Goal: Transaction & Acquisition: Download file/media

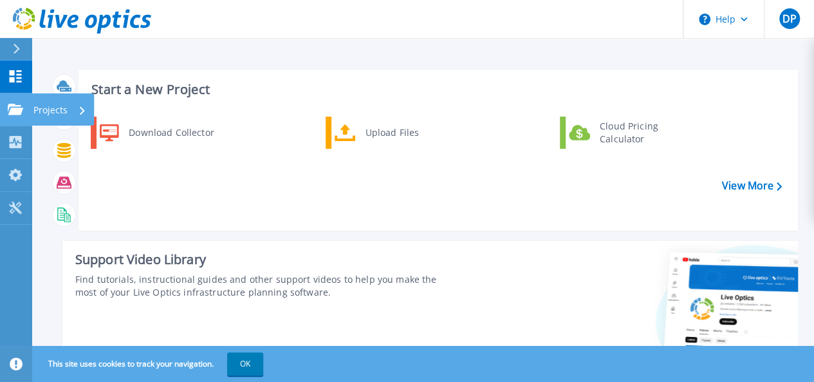
click at [30, 107] on link "Projects Projects" at bounding box center [16, 109] width 32 height 33
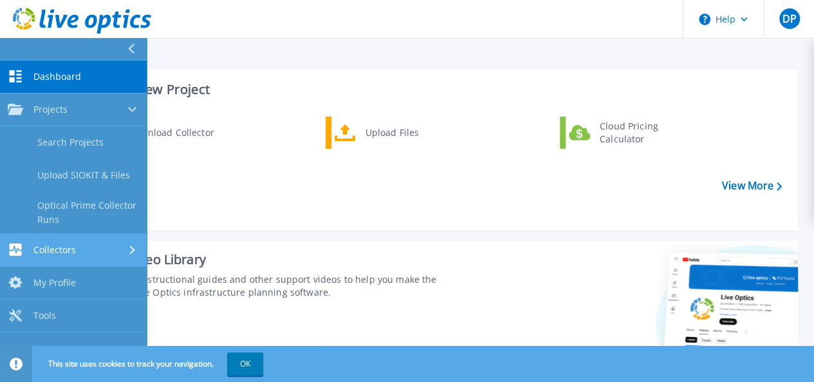
click at [74, 247] on span "Collectors" at bounding box center [54, 250] width 42 height 12
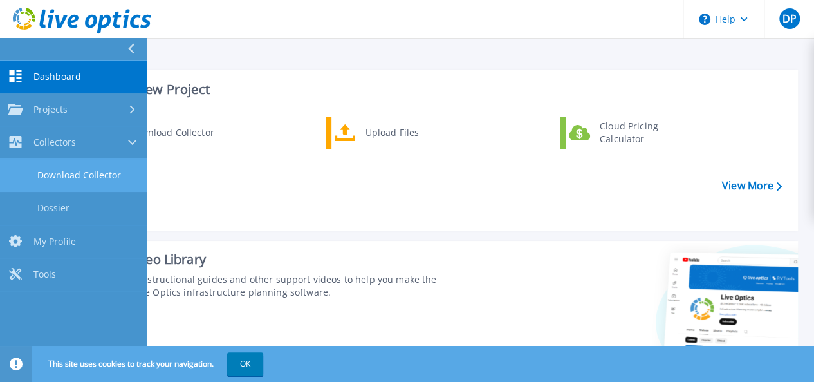
click at [67, 171] on link "Download Collector" at bounding box center [73, 175] width 147 height 33
